Goal: Complete application form

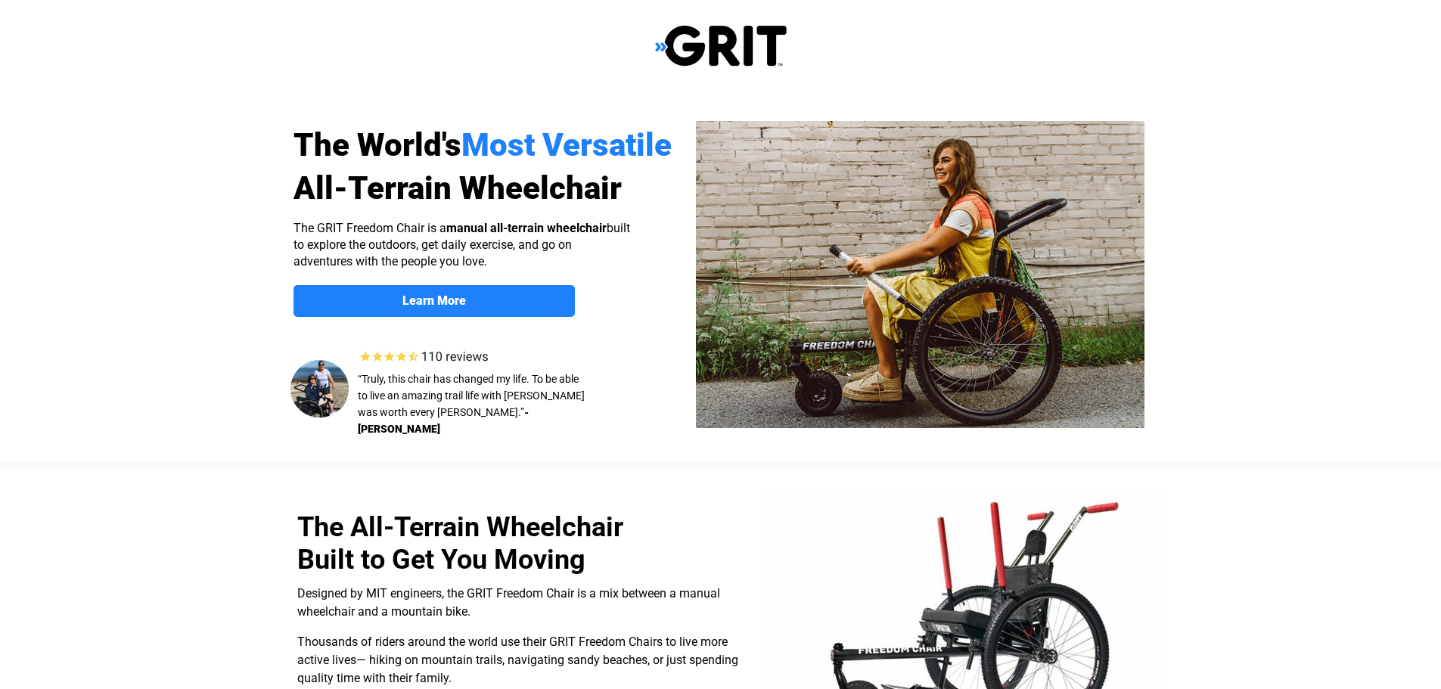
select select "US"
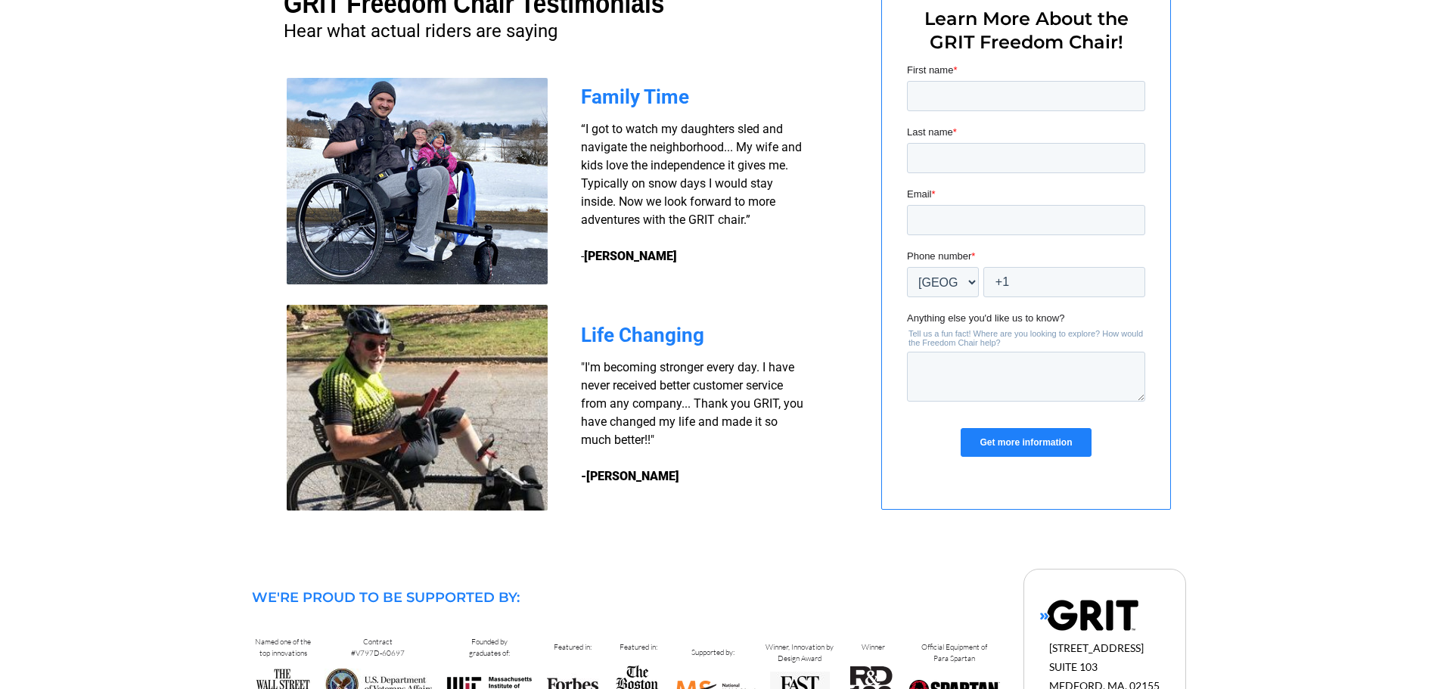
scroll to position [1071, 0]
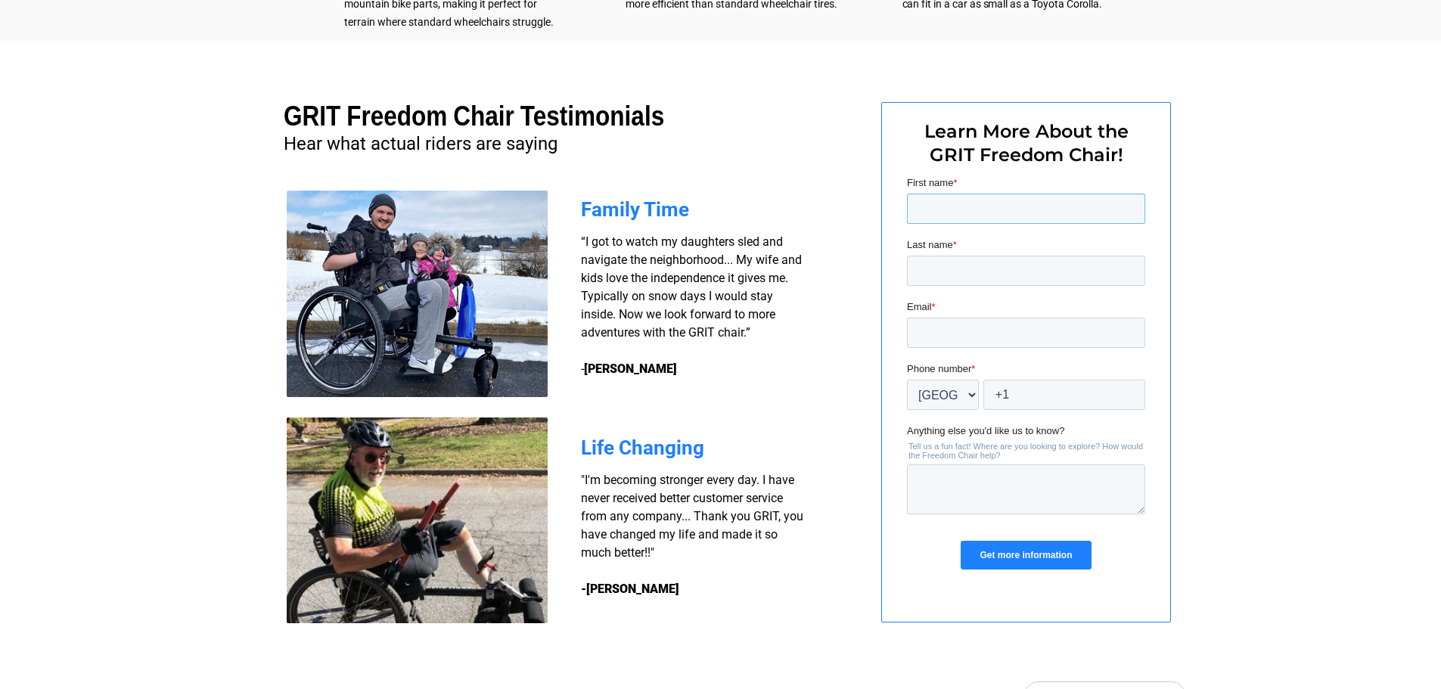
click at [1060, 208] on input "First name *" at bounding box center [1025, 209] width 238 height 30
type input "ADAM"
click at [956, 275] on input "Last name *" at bounding box center [1025, 271] width 238 height 30
type input "LAPOINTE"
click at [991, 322] on input "Email *" at bounding box center [1025, 333] width 238 height 30
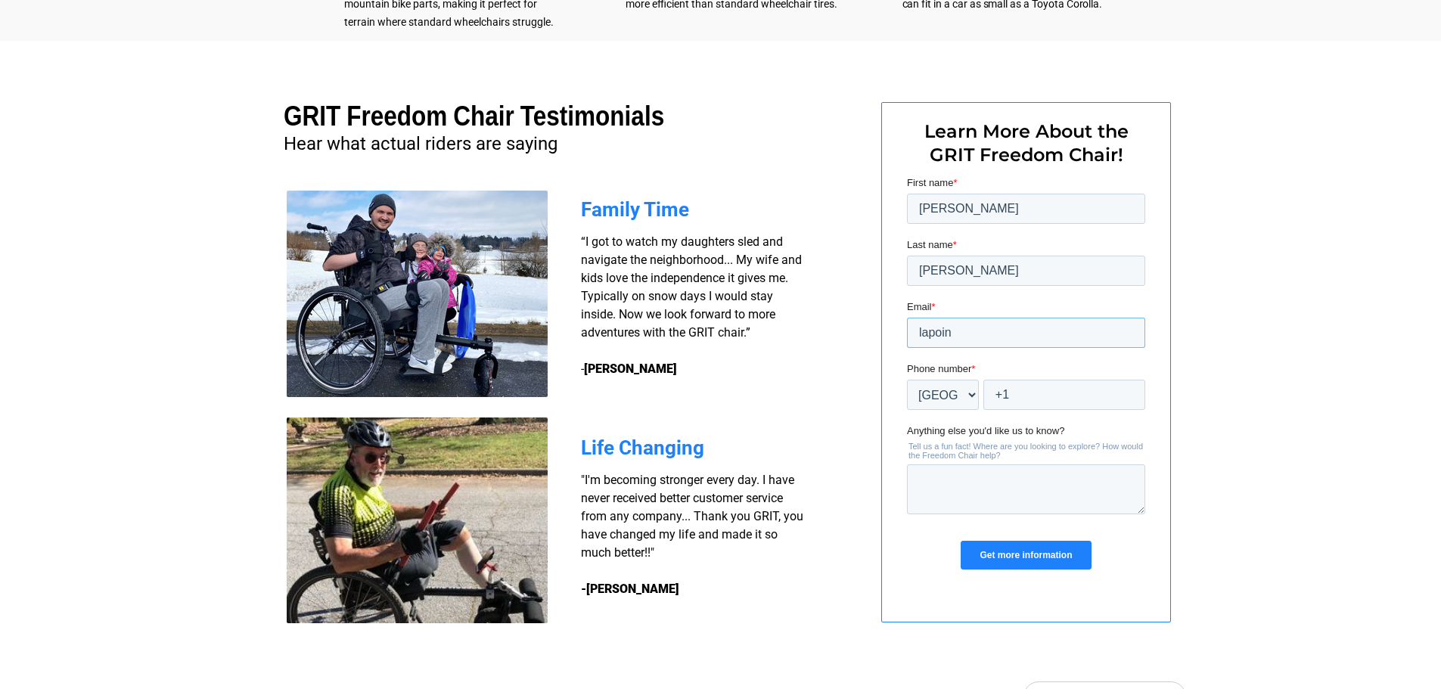
type input "lapointea@grafton-ma.gov"
click at [1032, 390] on input "+1" at bounding box center [1064, 395] width 162 height 30
type input "+1 5088398507"
click at [1097, 475] on textarea "Anything else you'd like us to know?" at bounding box center [1025, 490] width 238 height 50
type textarea "W"
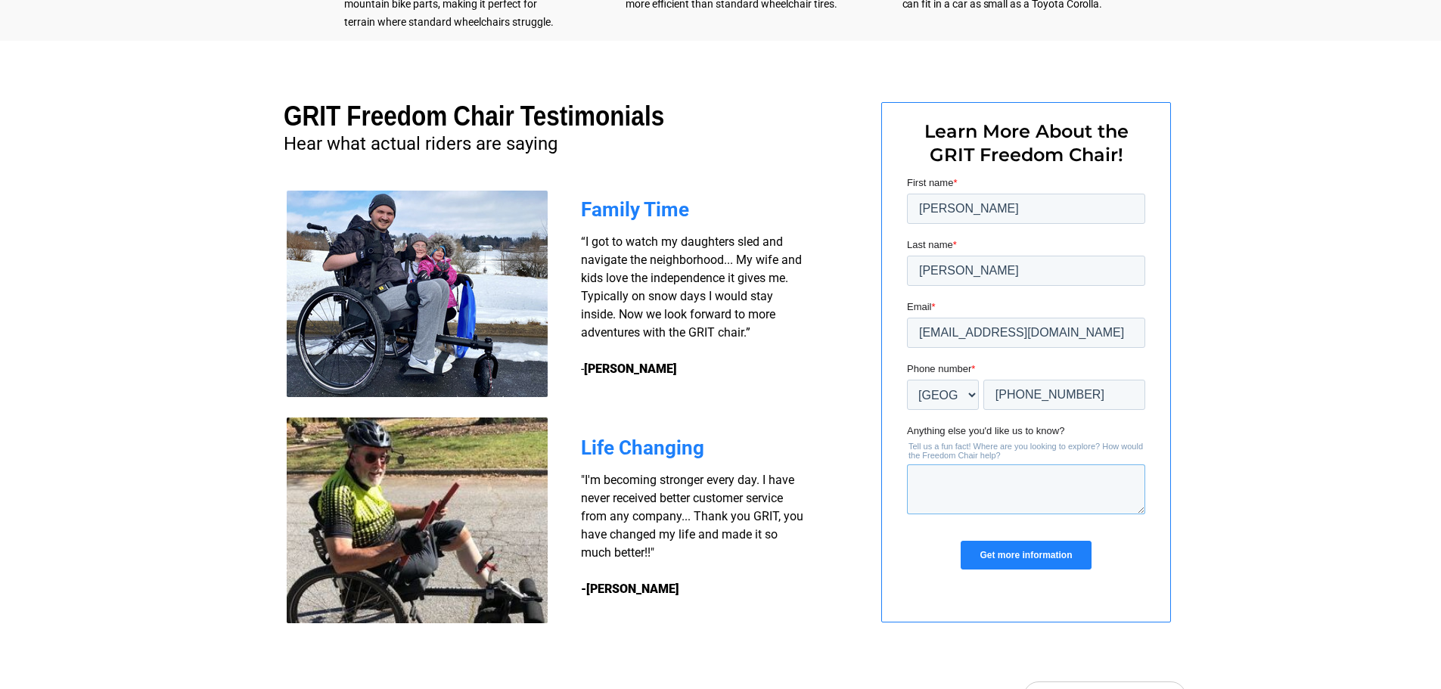
click at [1029, 488] on textarea "Anything else you'd like us to know?" at bounding box center [1025, 490] width 238 height 50
paste textarea "Good afternoon, I am applying for a grant for an all-terrain wheelchair, and am…"
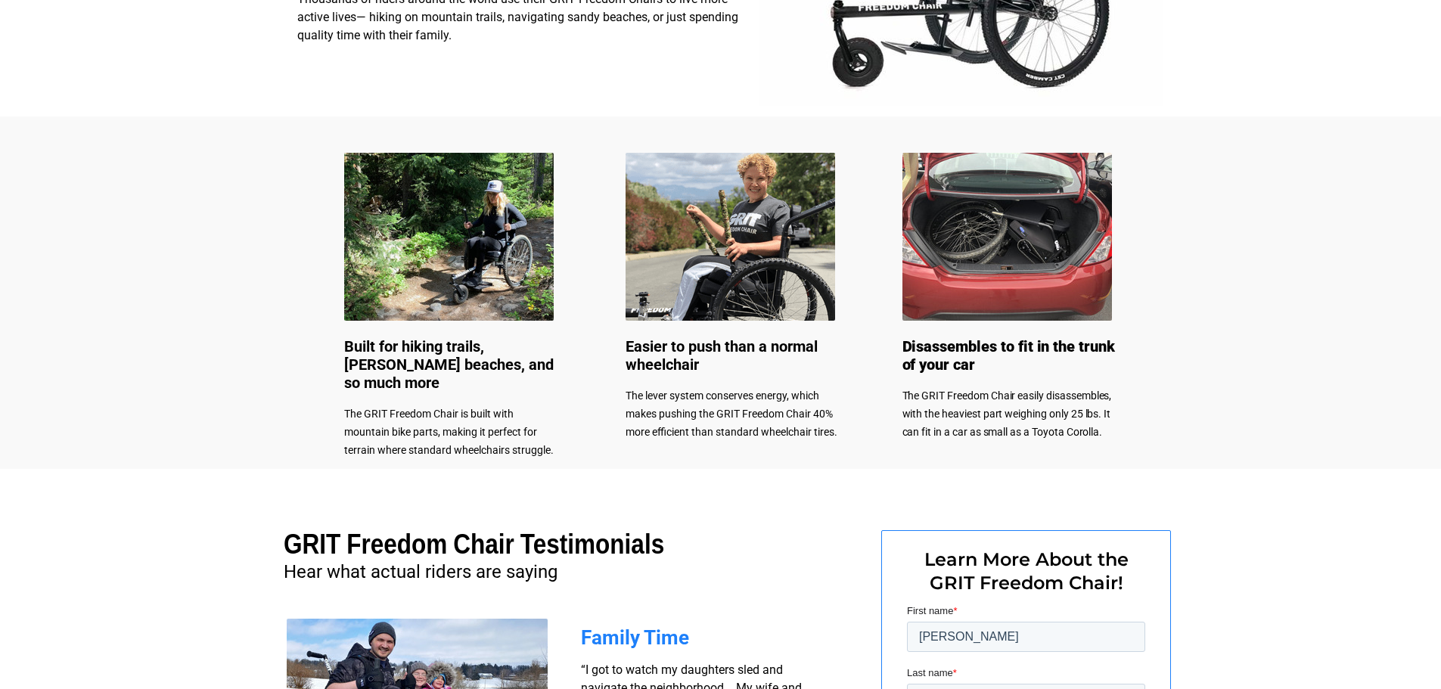
scroll to position [996, 0]
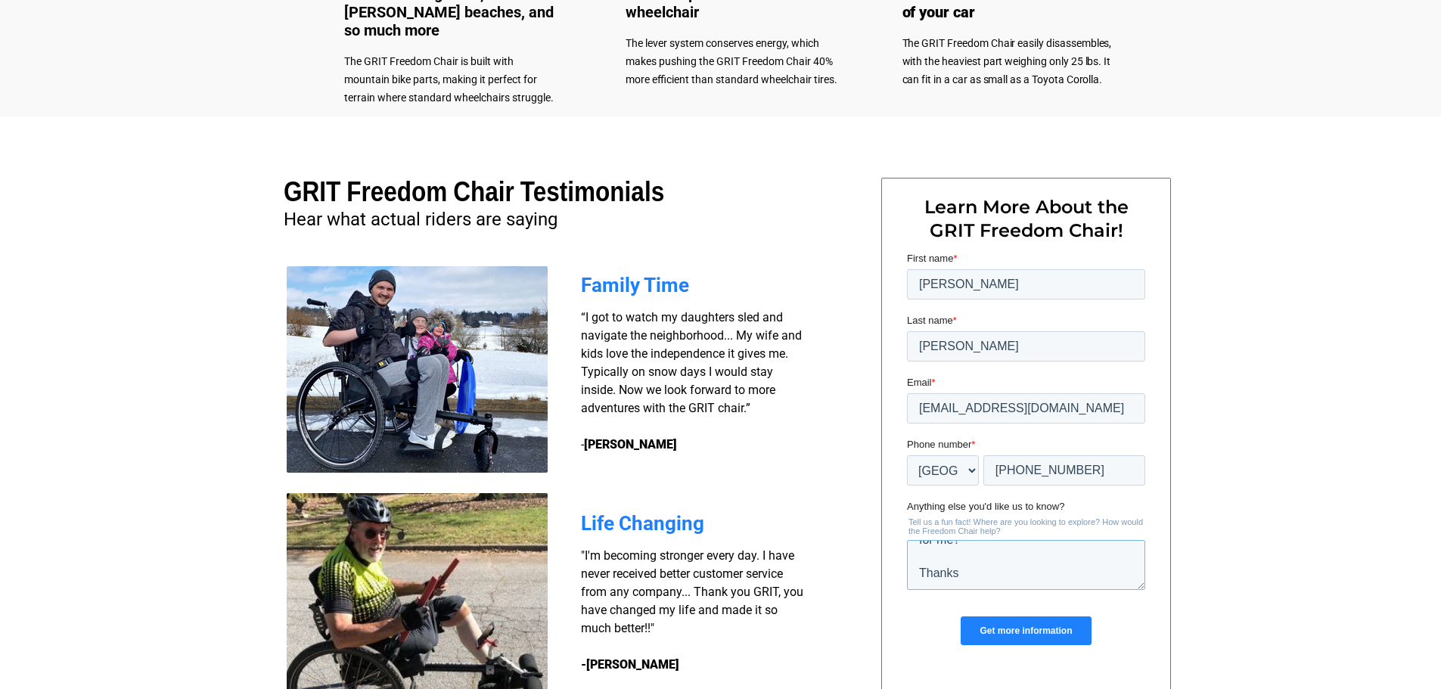
click at [1050, 564] on textarea "Good afternoon, I am applying for a grant for an all-terrain wheelchair, and am…" at bounding box center [1025, 565] width 238 height 50
paste textarea "https://wheelchairsinmotion.com/products/top-end-crossfire-all-terrain-wheelcha…"
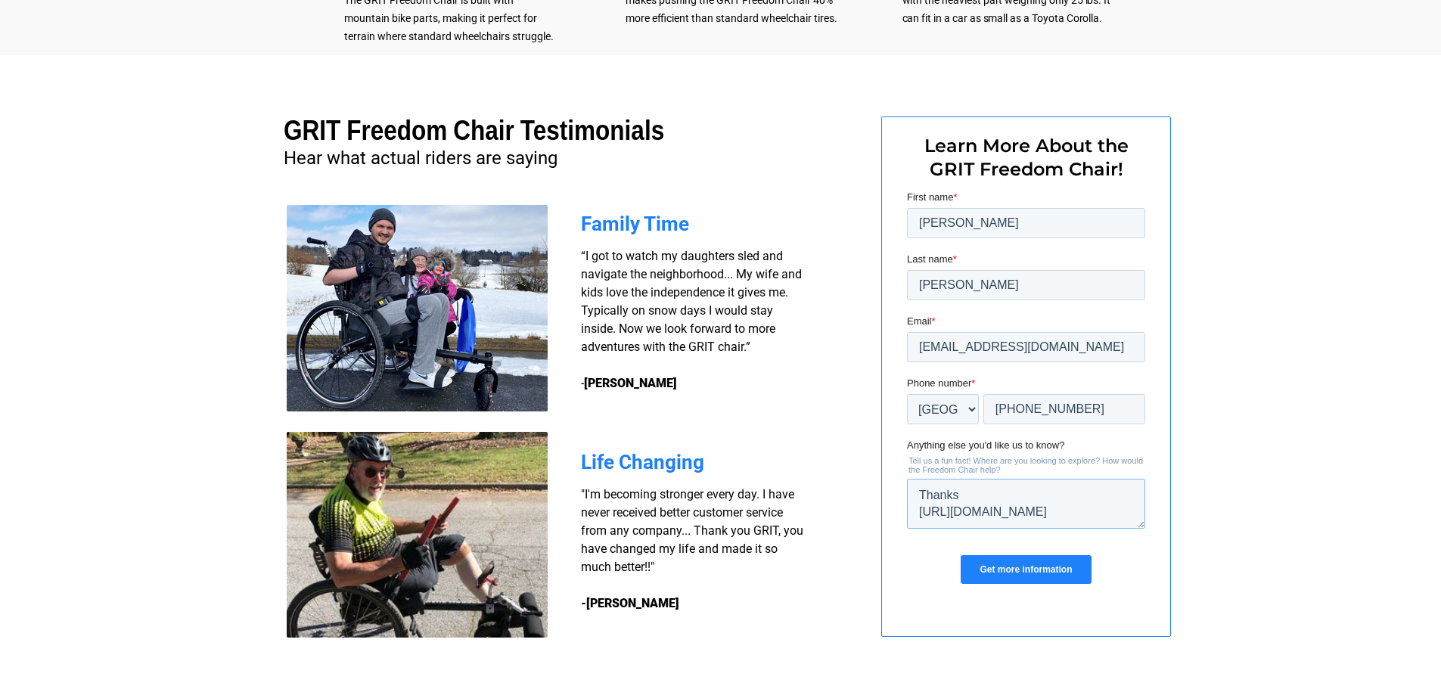
scroll to position [1059, 0]
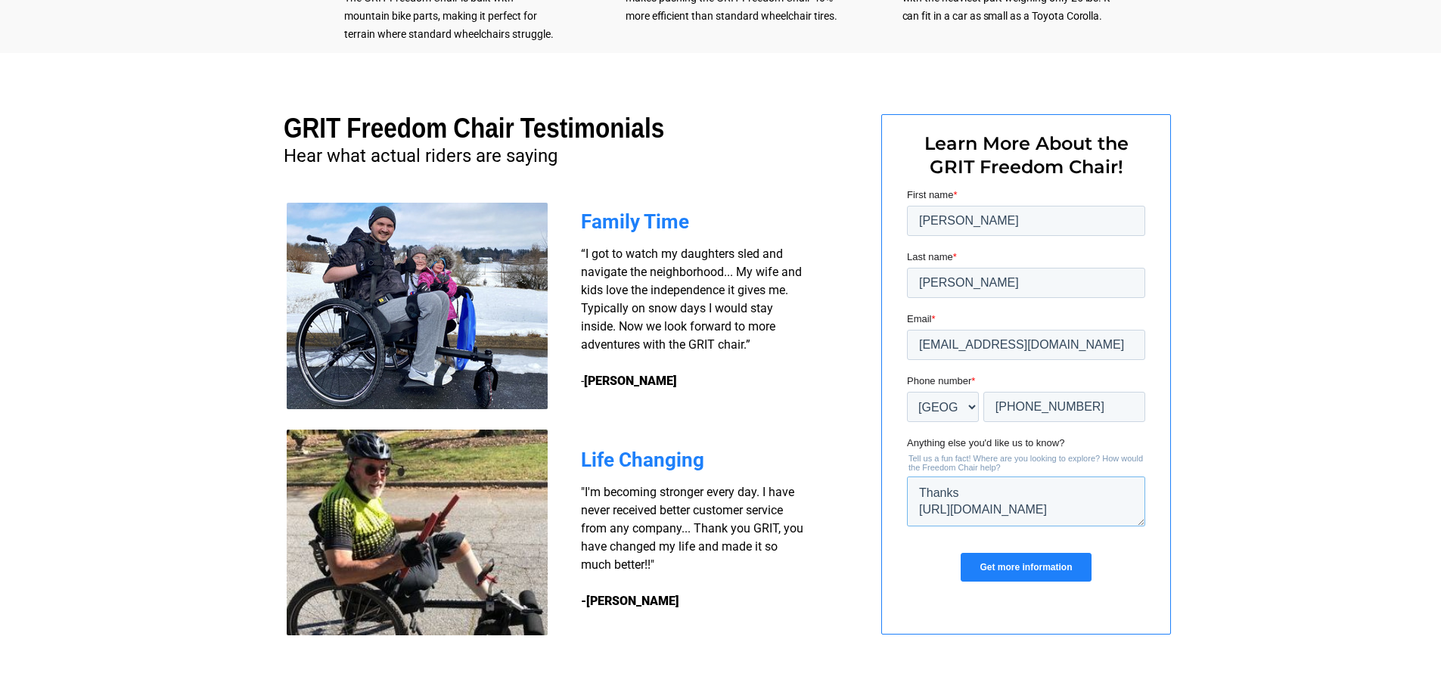
type textarea "Good afternoon, I am applying for a grant for an all-terrain wheelchair, and am…"
click at [1041, 568] on input "Get more information" at bounding box center [1025, 567] width 130 height 29
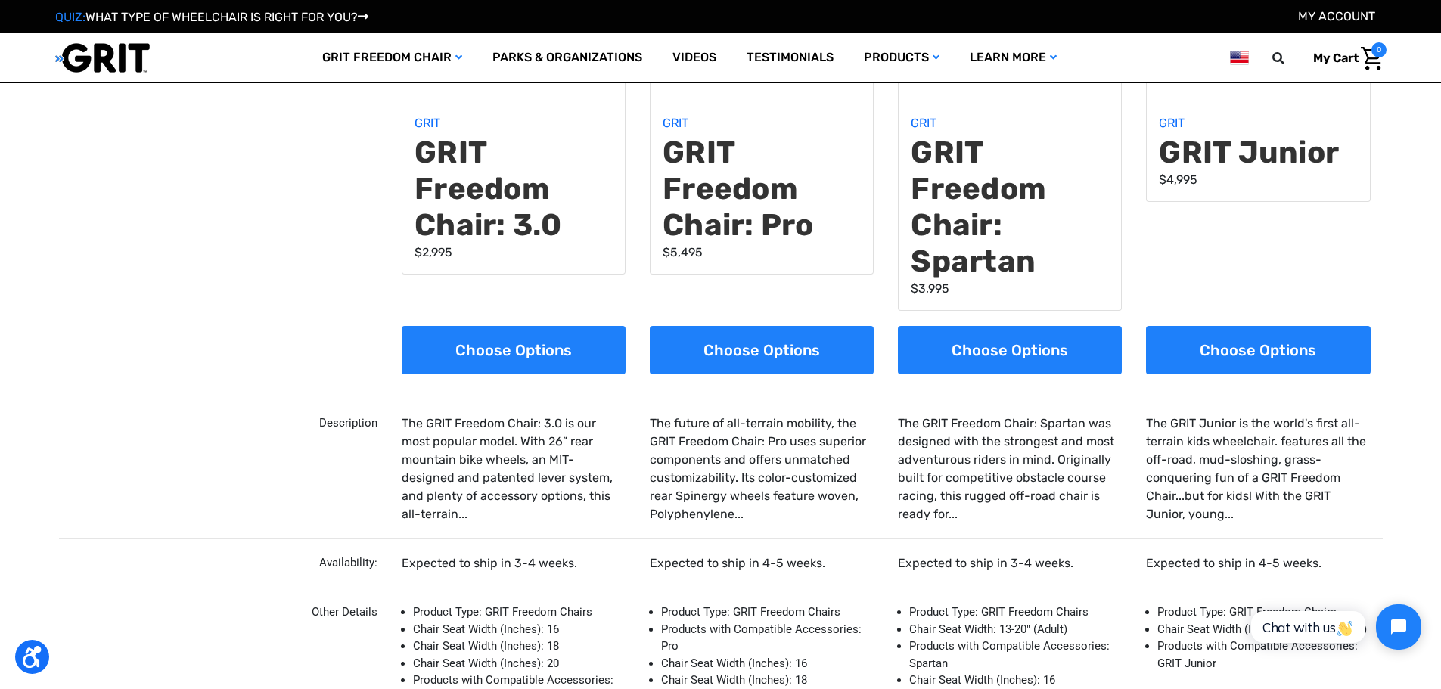
scroll to position [303, 0]
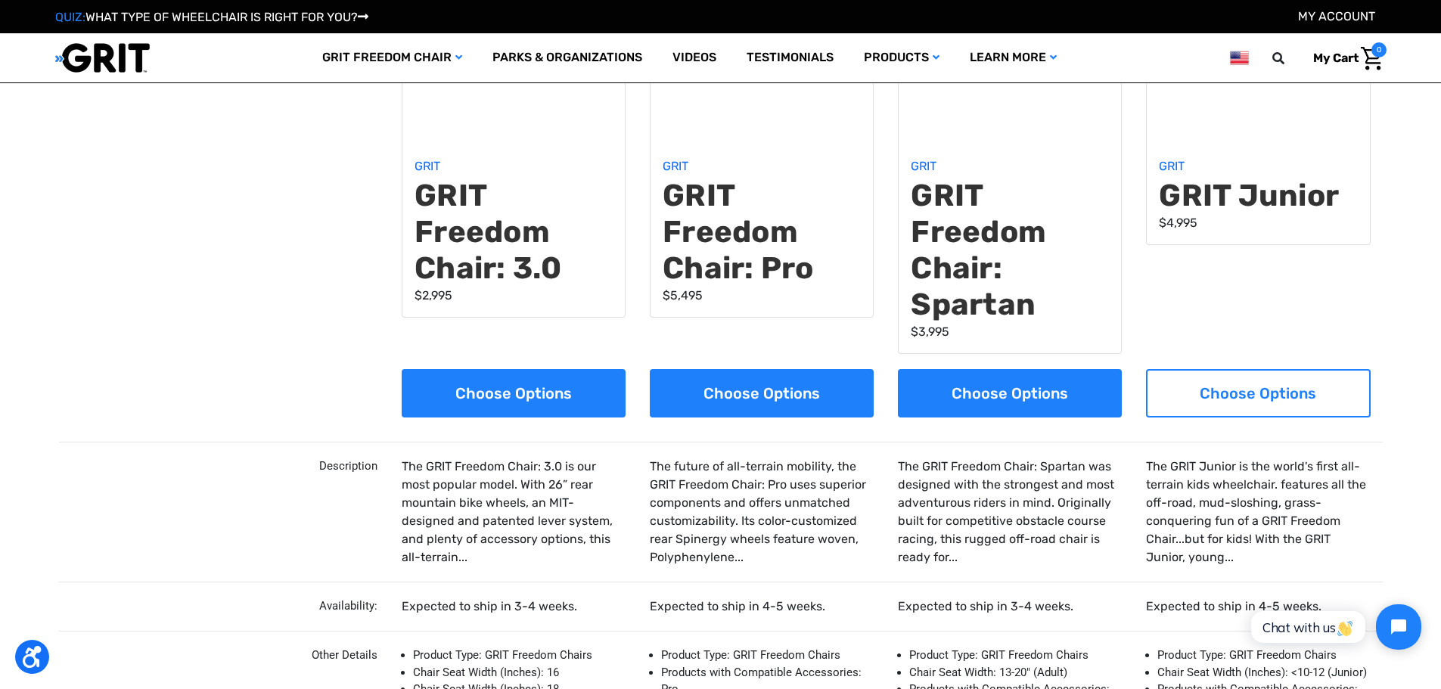
click at [1269, 393] on link "Choose Options" at bounding box center [1258, 393] width 224 height 48
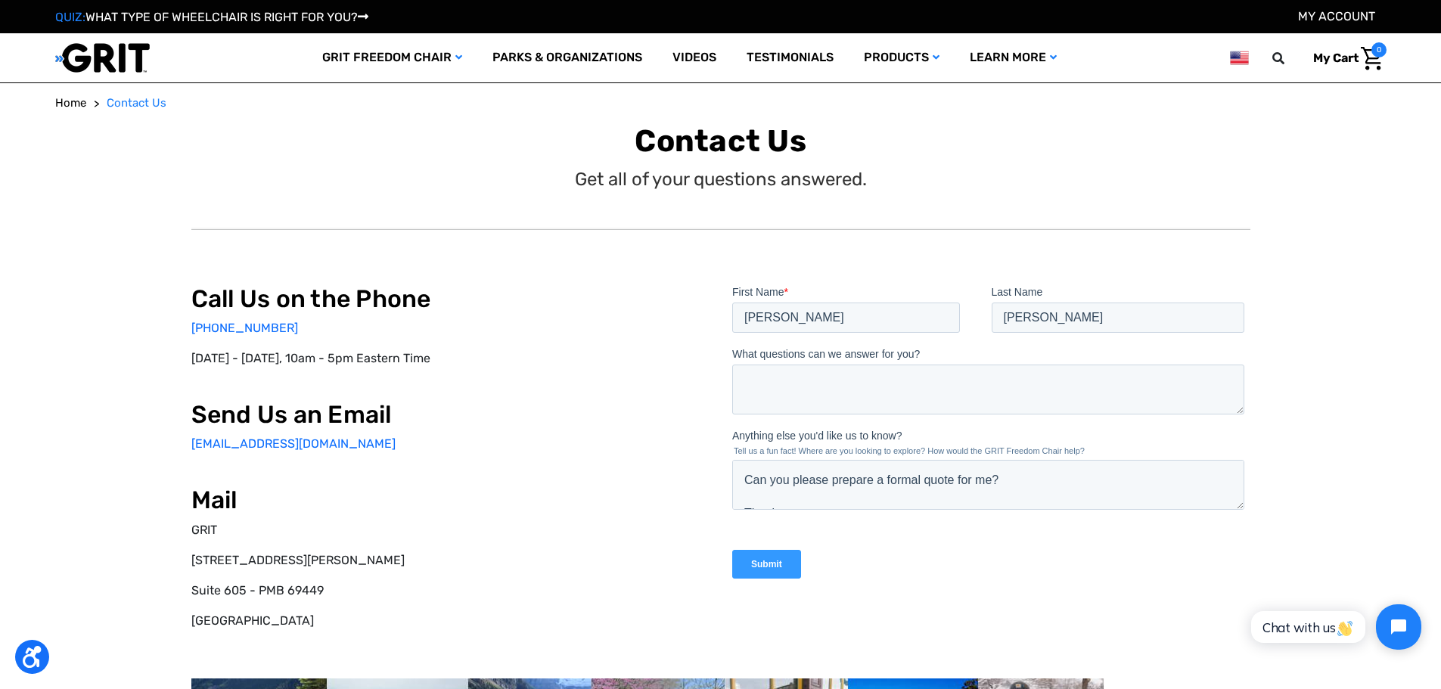
scroll to position [100, 0]
drag, startPoint x: 748, startPoint y: 472, endPoint x: 794, endPoint y: 477, distance: 45.6
click at [794, 477] on textarea "Good afternoon, I am applying for a grant for an all-terrain wheelchair, and am…" at bounding box center [988, 484] width 512 height 50
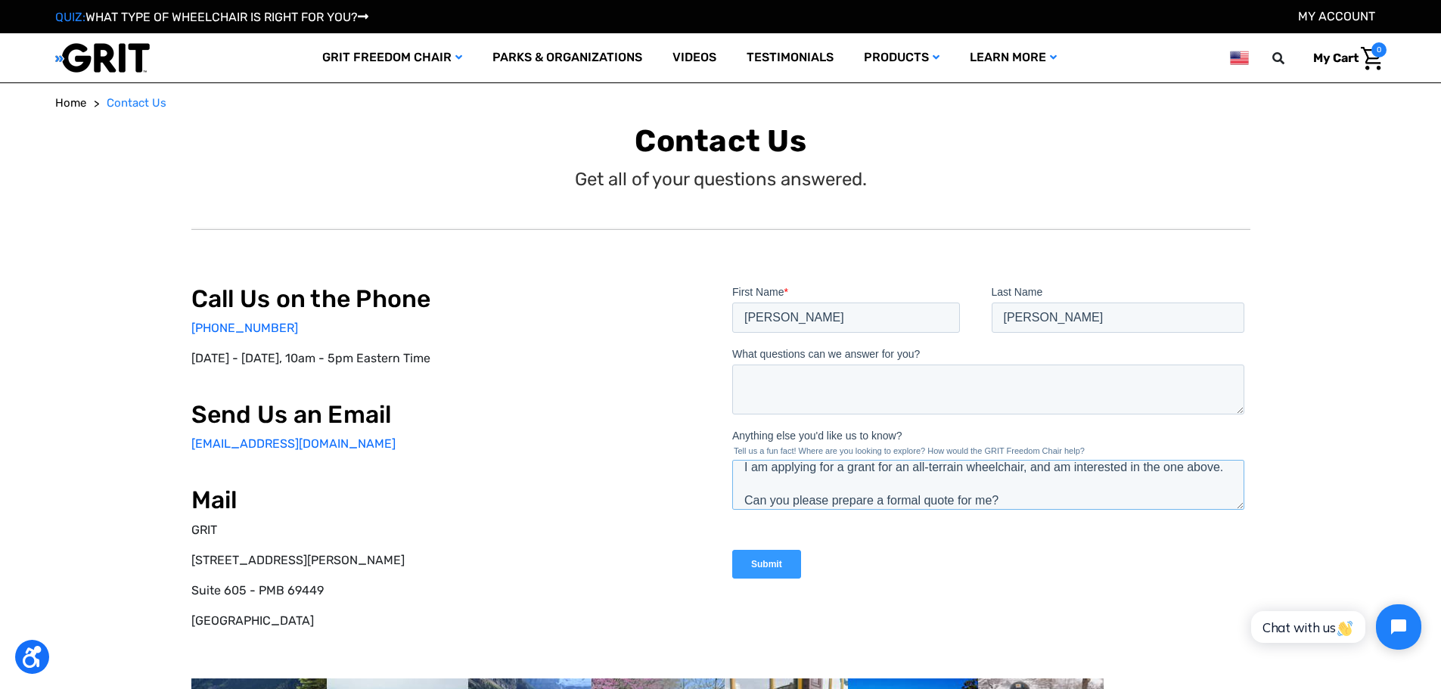
drag, startPoint x: 1012, startPoint y: 495, endPoint x: 834, endPoint y: 462, distance: 180.0
click at [833, 463] on textarea "Good afternoon, I am applying for a grant for an all-terrain wheelchair, and am…" at bounding box center [988, 484] width 512 height 50
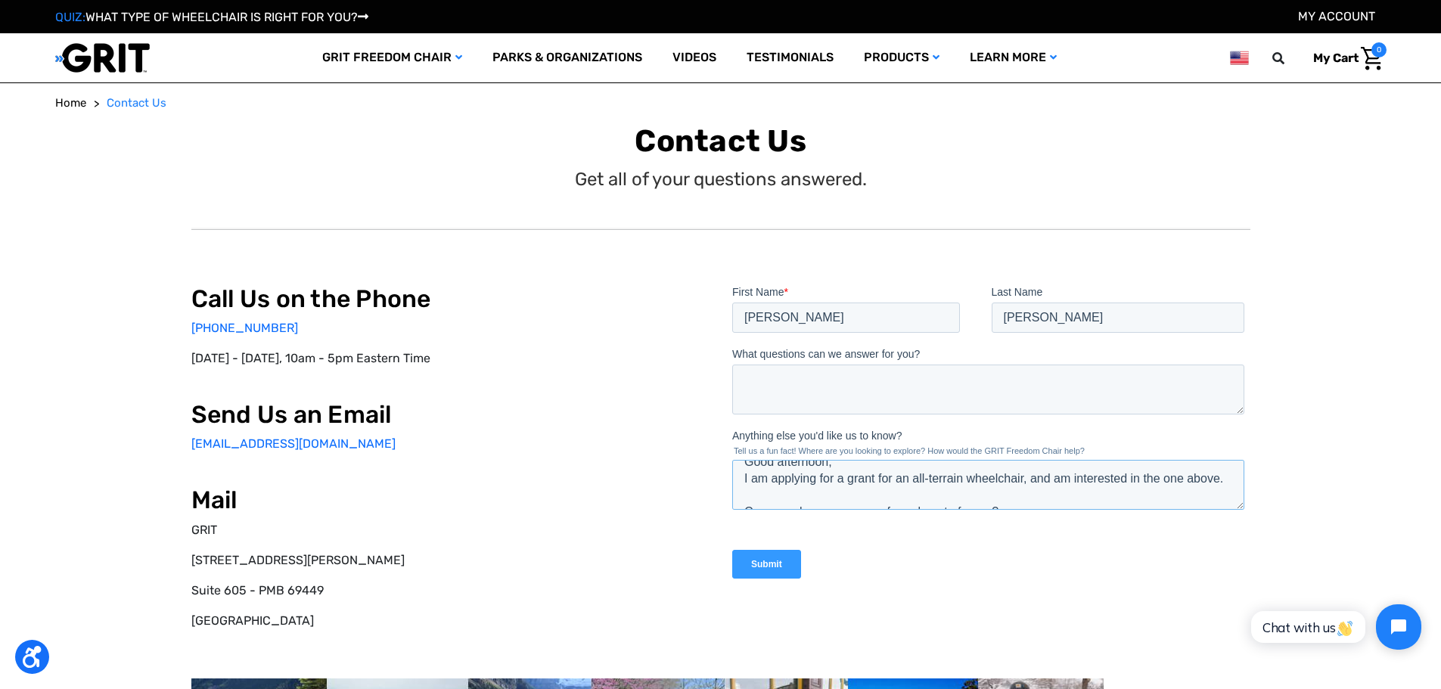
scroll to position [90, 0]
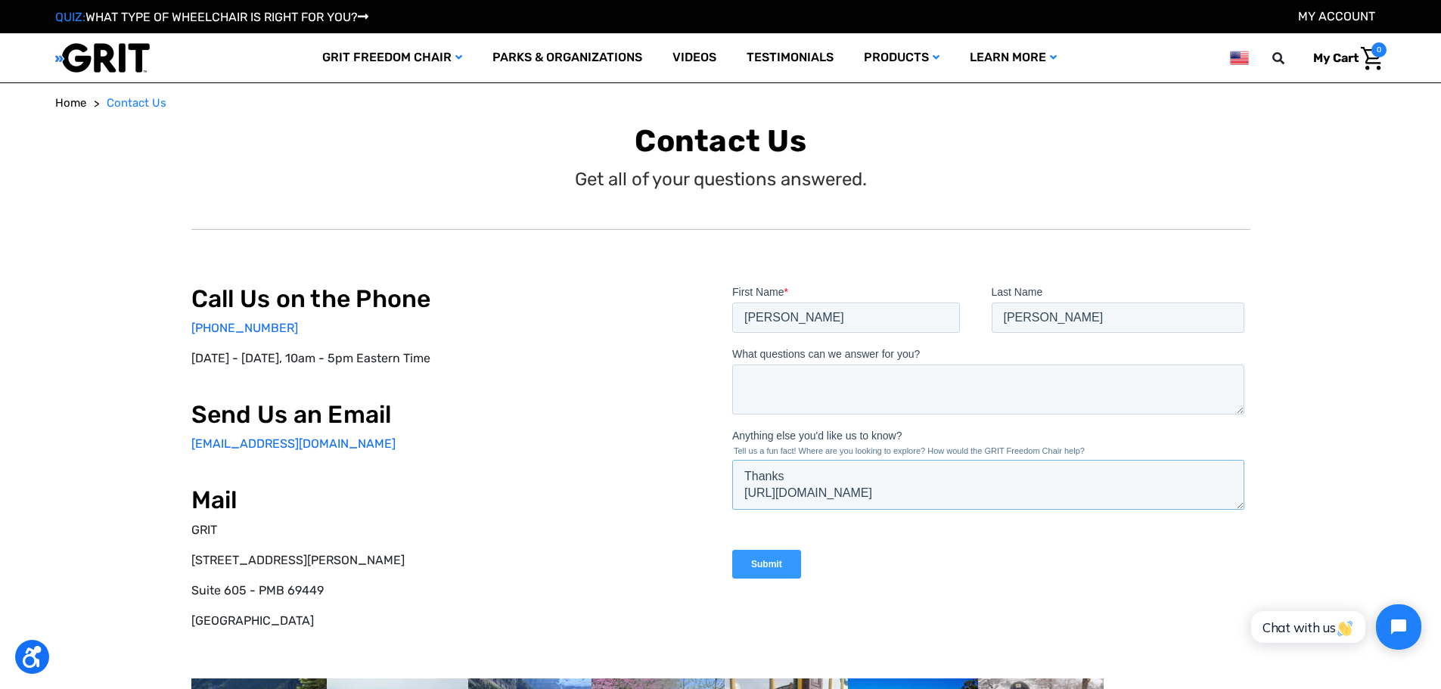
click at [1018, 476] on textarea "Good afternoon, I am applying for a grant for an all-terrain wheelchair, and am…" at bounding box center [988, 484] width 512 height 50
click at [1018, 471] on textarea "Good afternoon, I am applying for a grant for an all-terrain wheelchair, and am…" at bounding box center [988, 484] width 512 height 50
drag, startPoint x: 1016, startPoint y: 476, endPoint x: 583, endPoint y: 216, distance: 504.6
click at [732, 284] on html "First Name * ADAM Last Name LAPOINTE What questions can we answer for you? Anyt…" at bounding box center [991, 444] width 518 height 321
drag, startPoint x: 347, startPoint y: 452, endPoint x: 163, endPoint y: 446, distance: 184.0
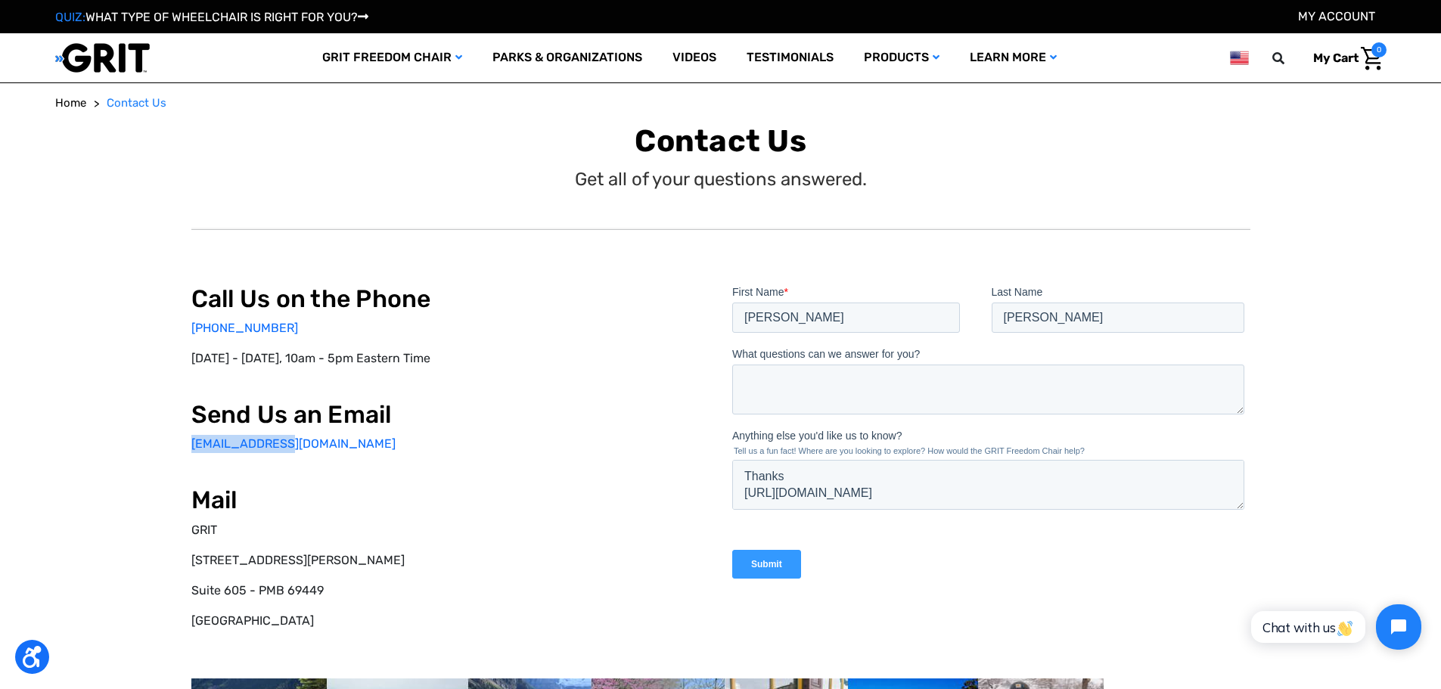
click at [163, 446] on div "Call Us on the Phone 877-345-4748 Monday - Friday, 10am - 5pm Eastern Time Send…" at bounding box center [721, 539] width 1324 height 669
copy link "info@gogrit.us"
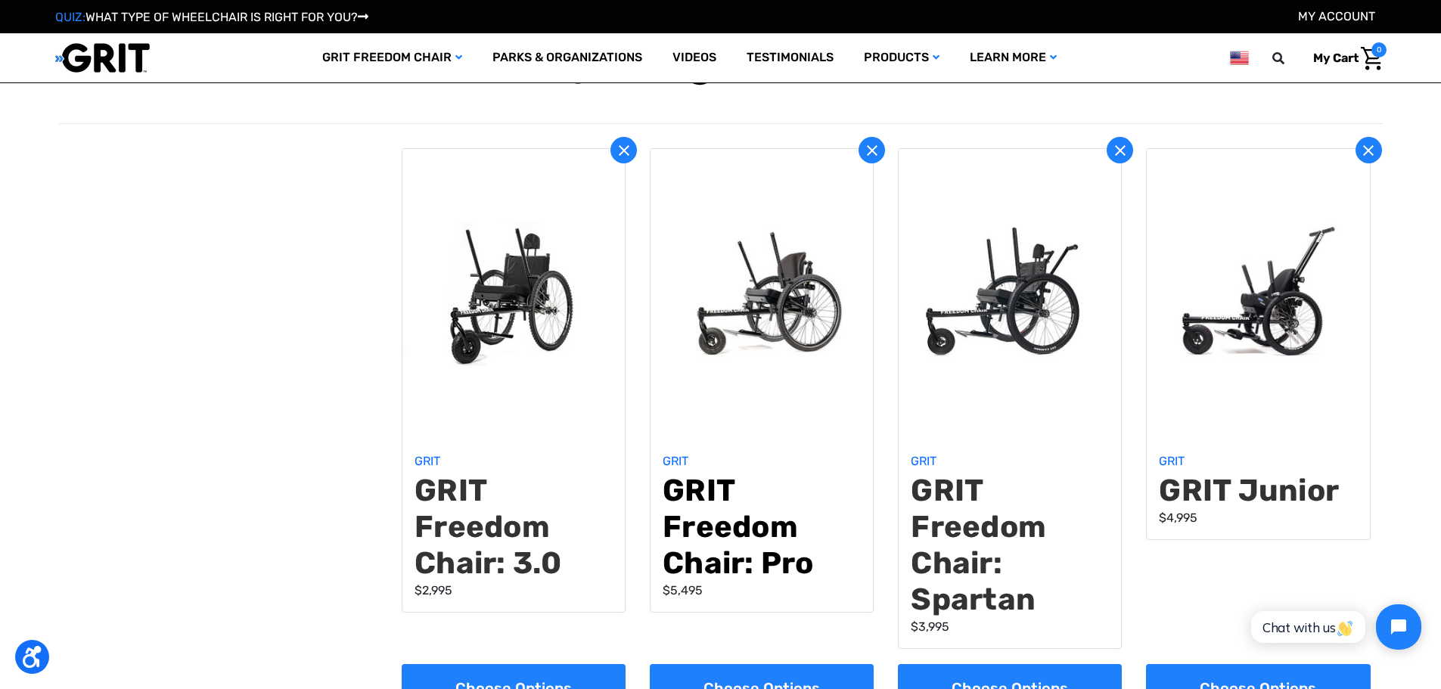
scroll to position [83, 0]
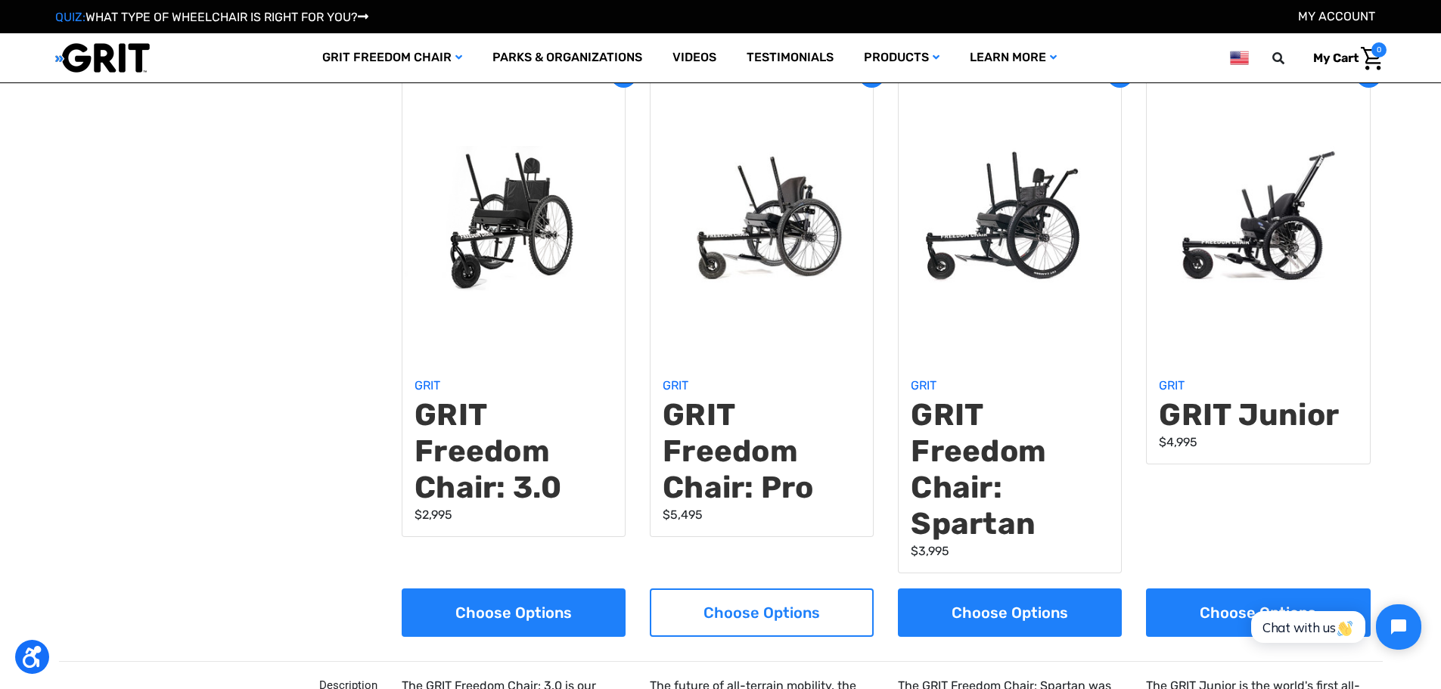
click at [742, 606] on link "Choose Options" at bounding box center [762, 613] width 224 height 48
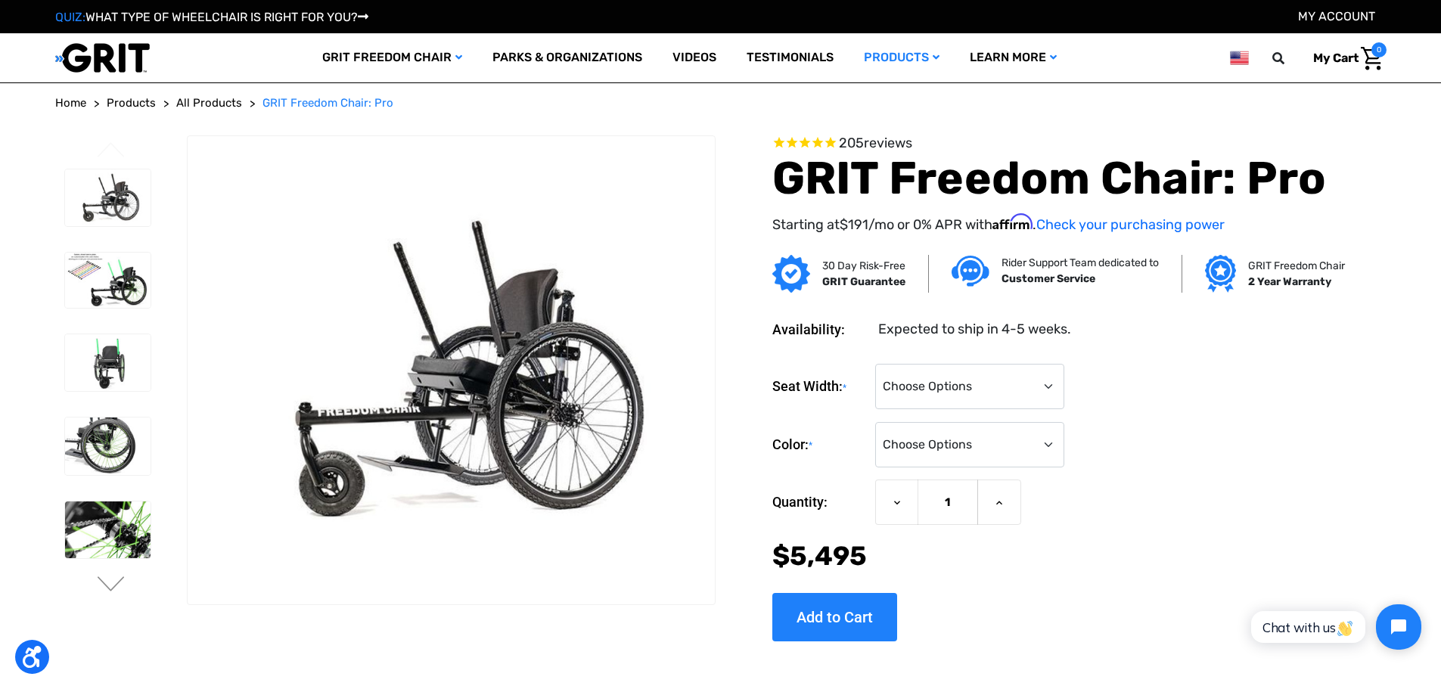
click at [1267, 396] on div "Seat Width: * Choose Options 16" 18" 20"" at bounding box center [1055, 387] width 567 height 46
